Goal: Task Accomplishment & Management: Manage account settings

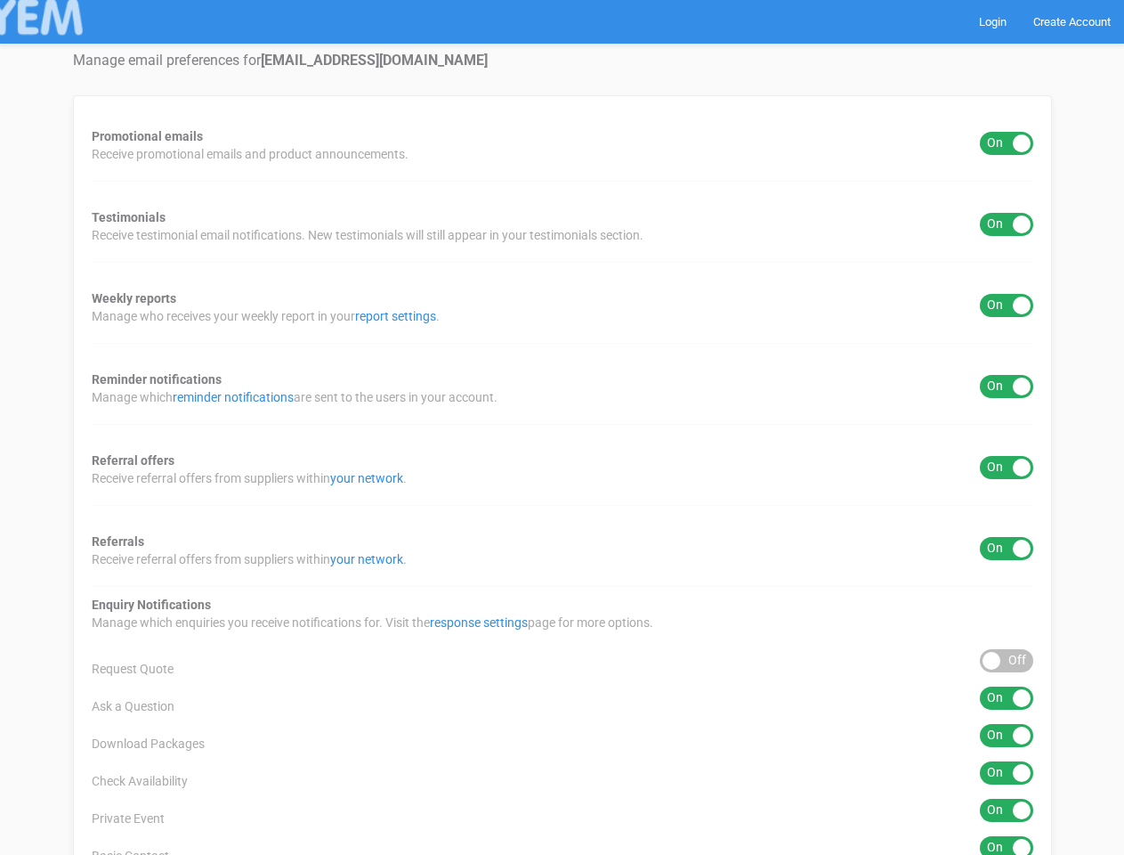
click at [562, 427] on div "Promotional emails ON OFF Receive promotional emails and product announcements.…" at bounding box center [562, 661] width 979 height 1133
click at [1007, 143] on div "ON OFF" at bounding box center [1006, 143] width 53 height 23
click at [1007, 224] on div "ON OFF" at bounding box center [1006, 224] width 53 height 23
click at [1007, 305] on div "ON OFF" at bounding box center [1006, 305] width 53 height 23
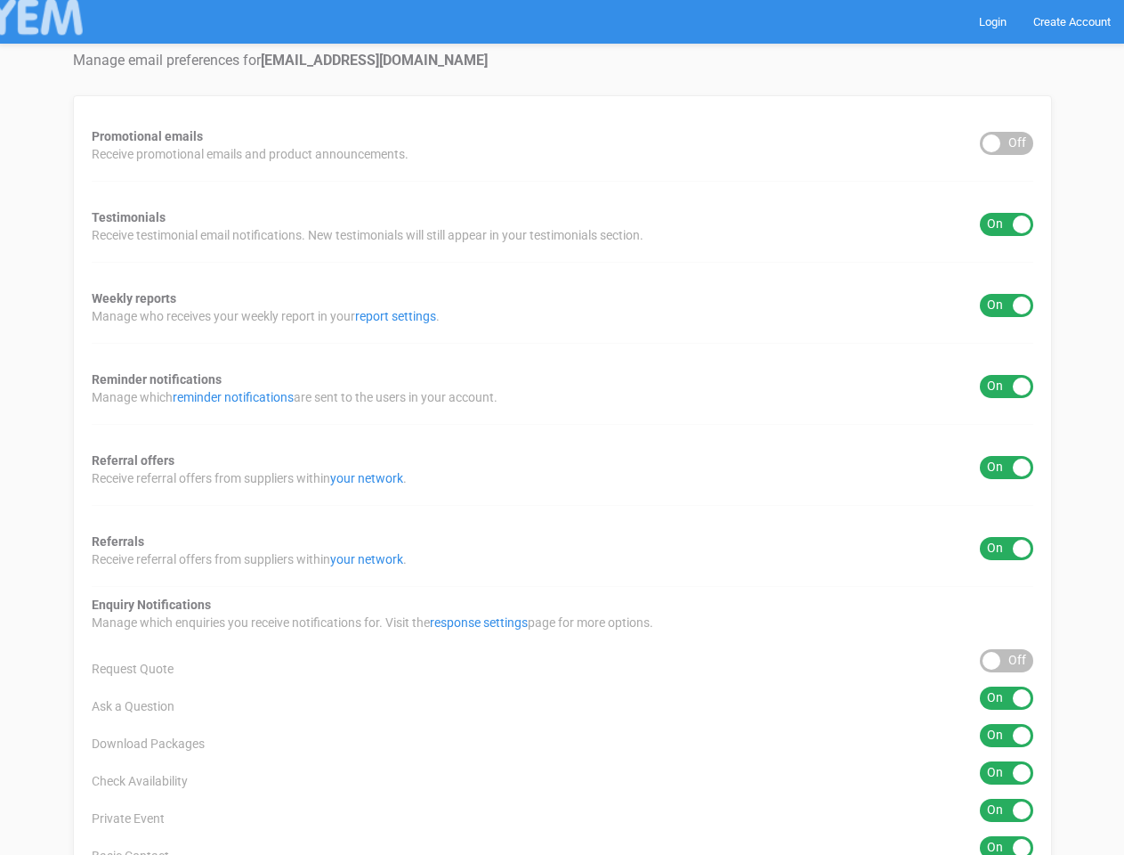
click at [1007, 386] on div "ON OFF" at bounding box center [1006, 386] width 53 height 23
click at [1007, 467] on div "ON OFF" at bounding box center [1006, 467] width 53 height 23
click at [1007, 548] on div "ON OFF" at bounding box center [1006, 548] width 53 height 23
click at [1007, 661] on div "ON OFF" at bounding box center [1006, 660] width 53 height 23
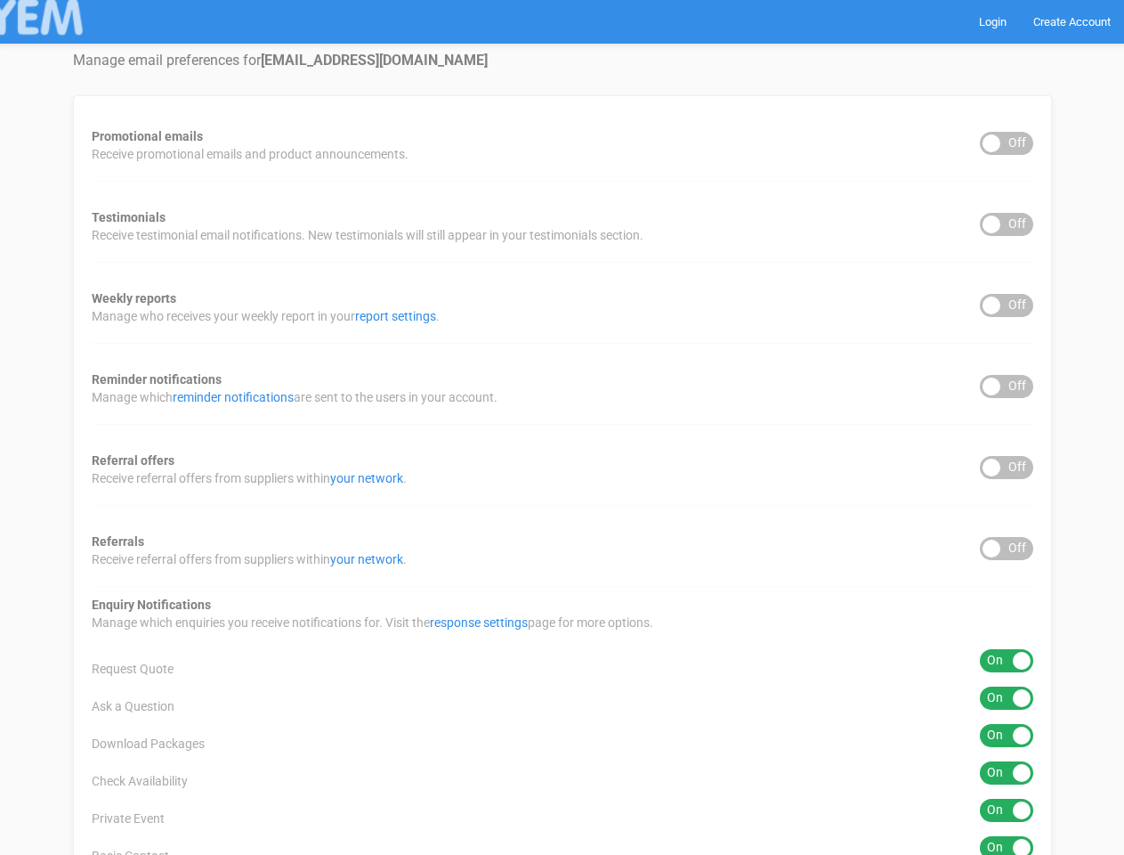
click at [1007, 698] on div "ON OFF" at bounding box center [1006, 697] width 53 height 23
